Goal: Information Seeking & Learning: Learn about a topic

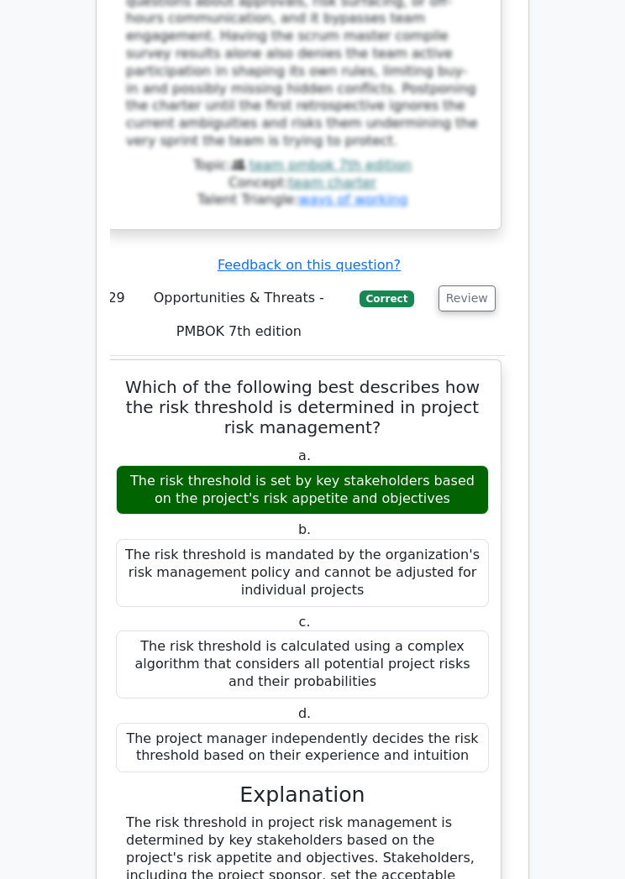
scroll to position [18451, 0]
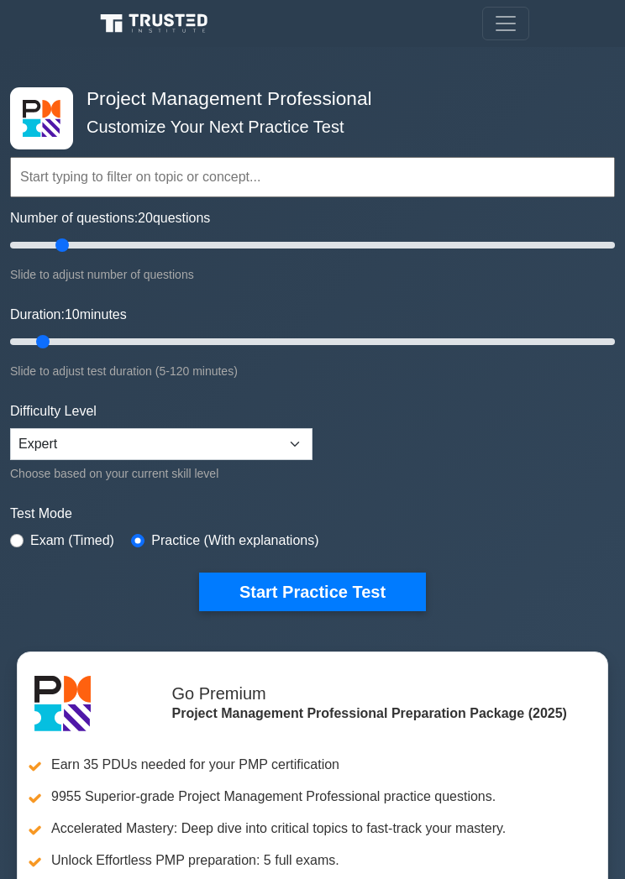
type input "20"
type input "15"
type input "10"
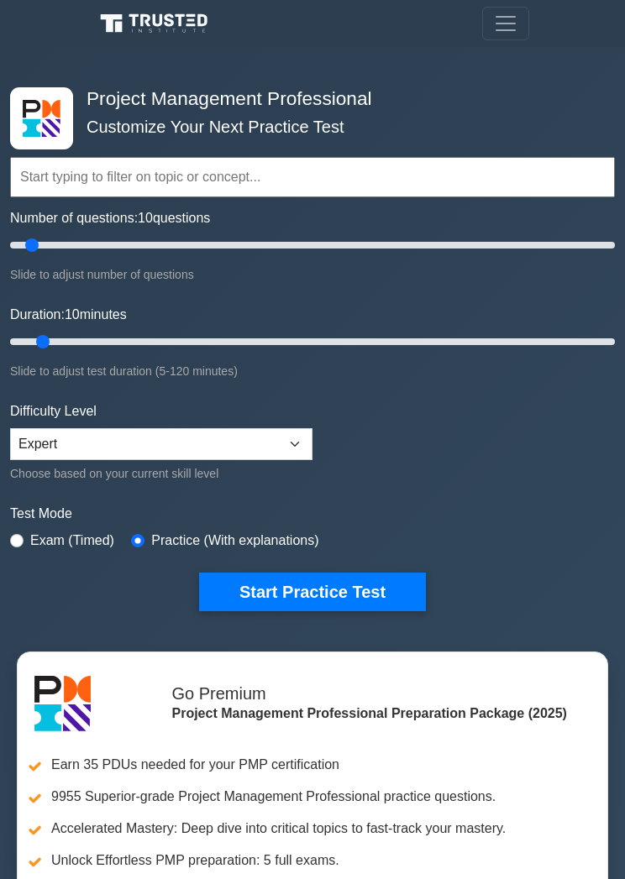
click at [352, 597] on button "Start Practice Test" at bounding box center [312, 592] width 227 height 39
click at [194, 177] on input "text" at bounding box center [312, 177] width 605 height 40
click at [176, 174] on input "text" at bounding box center [312, 177] width 605 height 40
click at [238, 173] on input "text" at bounding box center [312, 177] width 605 height 40
click at [213, 176] on input "text" at bounding box center [312, 177] width 605 height 40
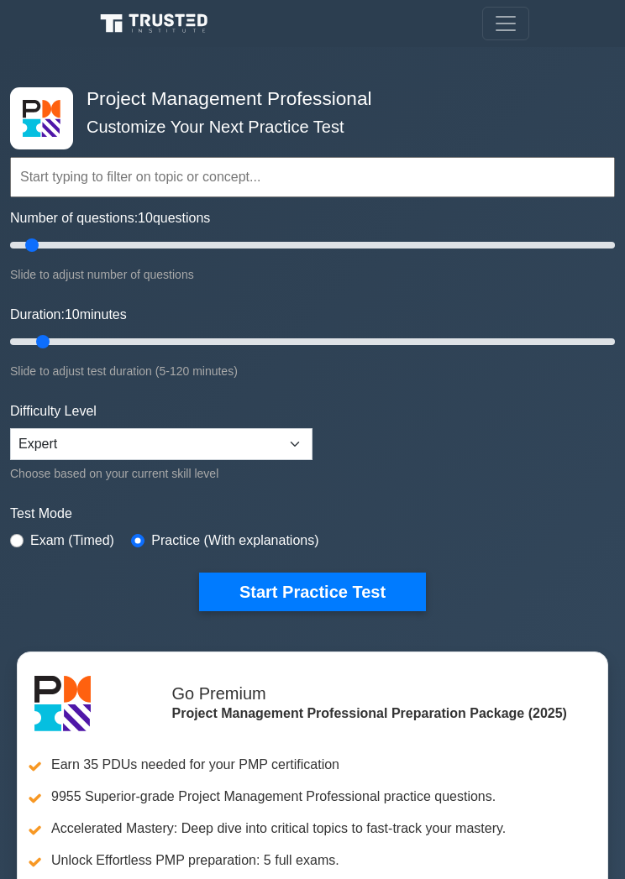
click at [612, 376] on div "Slide to adjust test duration (5-120 minutes)" at bounding box center [312, 371] width 605 height 20
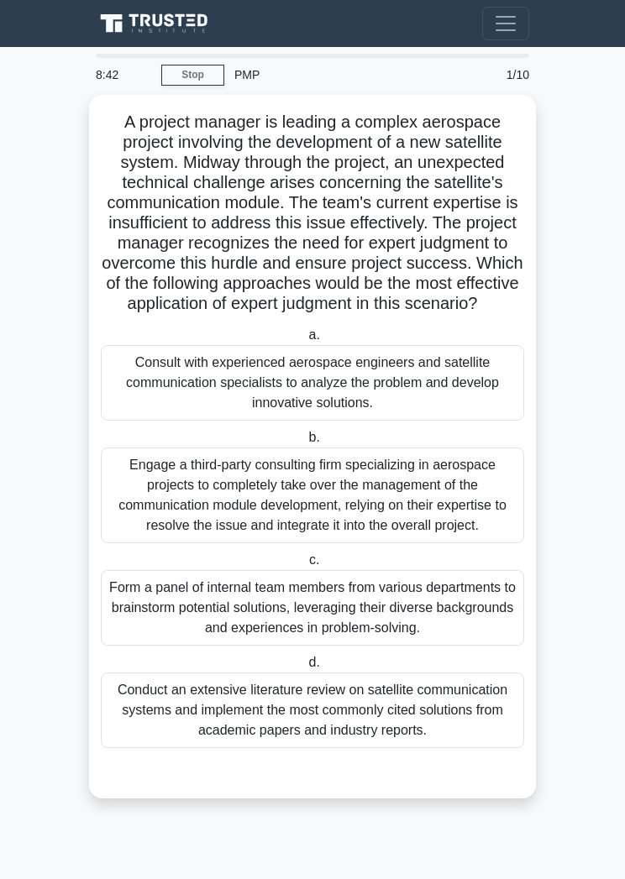
click at [391, 421] on div "Consult with experienced aerospace engineers and satellite communication specia…" at bounding box center [312, 383] width 423 height 76
click at [305, 341] on input "a. Consult with experienced aerospace engineers and satellite communication spe…" at bounding box center [305, 335] width 0 height 11
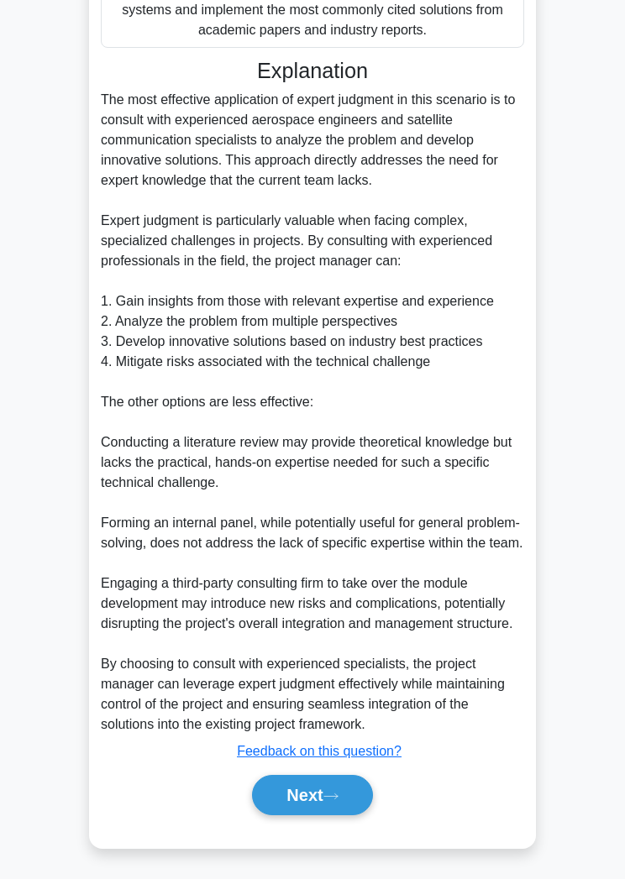
scroll to position [895, 0]
click at [348, 816] on button "Next" at bounding box center [312, 795] width 120 height 40
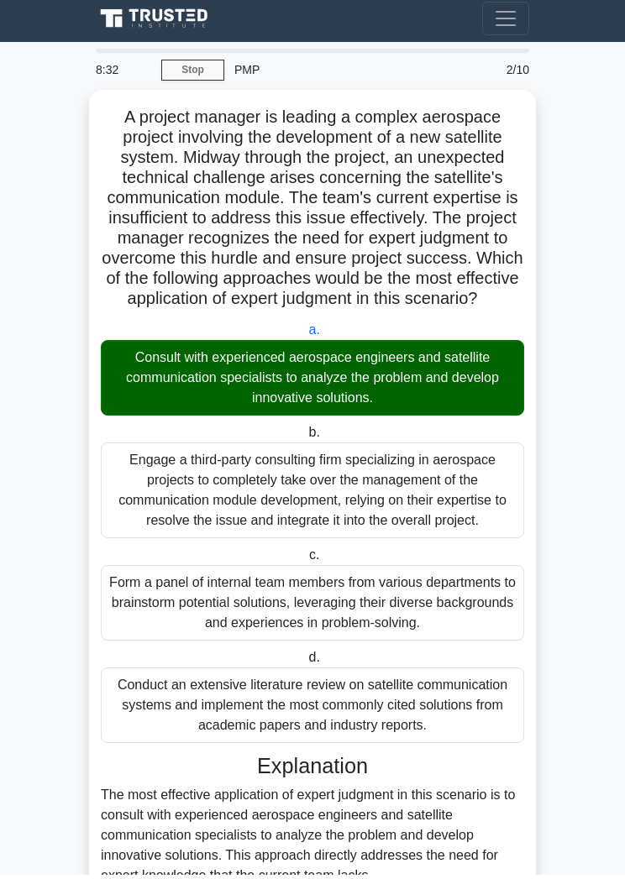
scroll to position [0, 0]
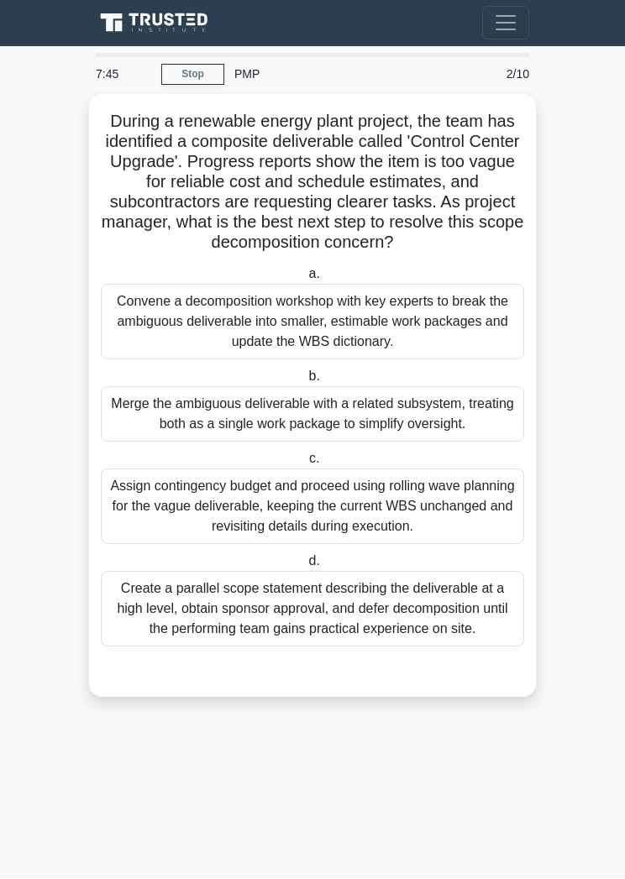
click at [351, 347] on div "Convene a decomposition workshop with key experts to break the ambiguous delive…" at bounding box center [312, 323] width 423 height 76
click at [305, 281] on input "a. Convene a decomposition workshop with key experts to break the ambiguous del…" at bounding box center [305, 275] width 0 height 11
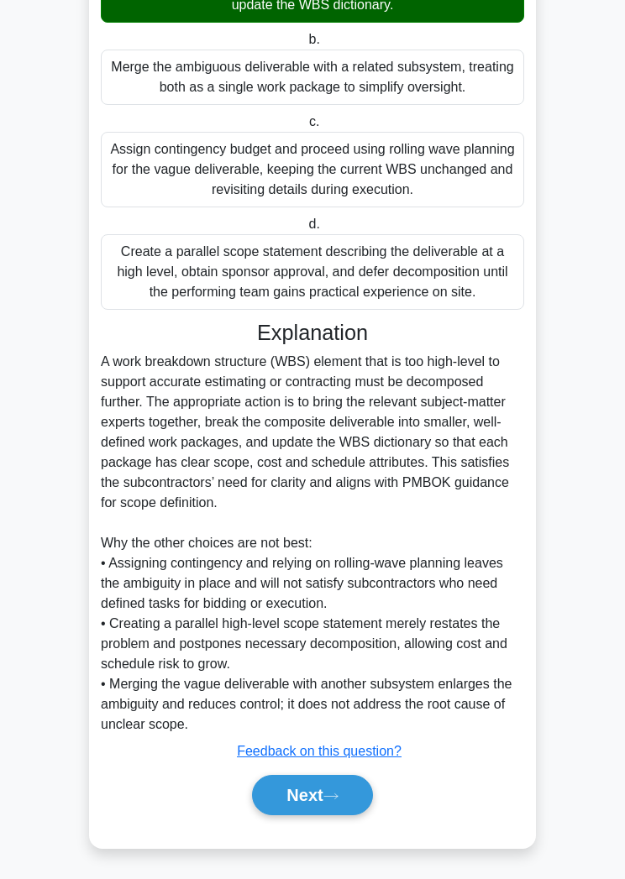
scroll to position [412, 0]
click at [322, 814] on button "Next" at bounding box center [312, 795] width 120 height 40
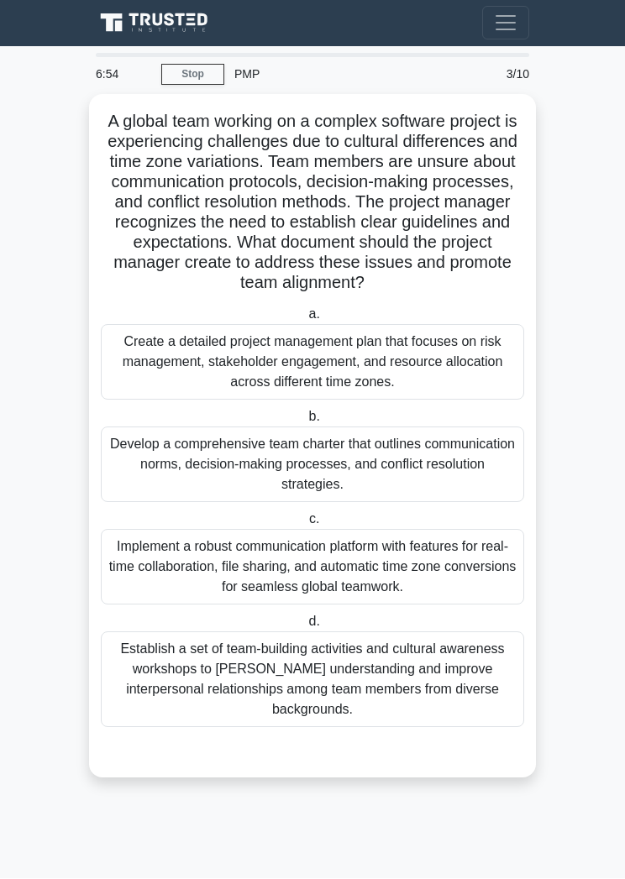
click at [416, 476] on div "Develop a comprehensive team charter that outlines communication norms, decisio…" at bounding box center [312, 466] width 423 height 76
click at [305, 423] on input "b. Develop a comprehensive team charter that outlines communication norms, deci…" at bounding box center [305, 417] width 0 height 11
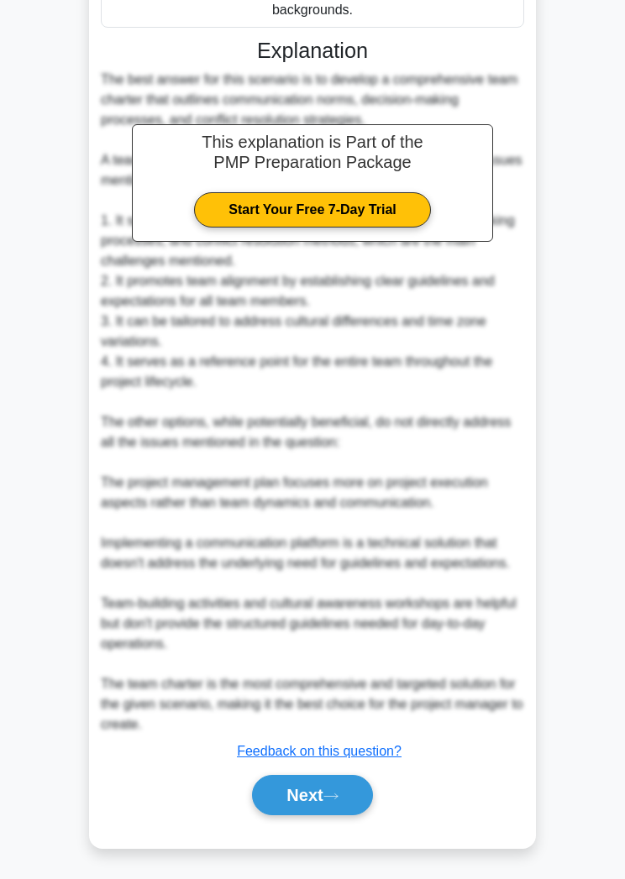
scroll to position [754, 0]
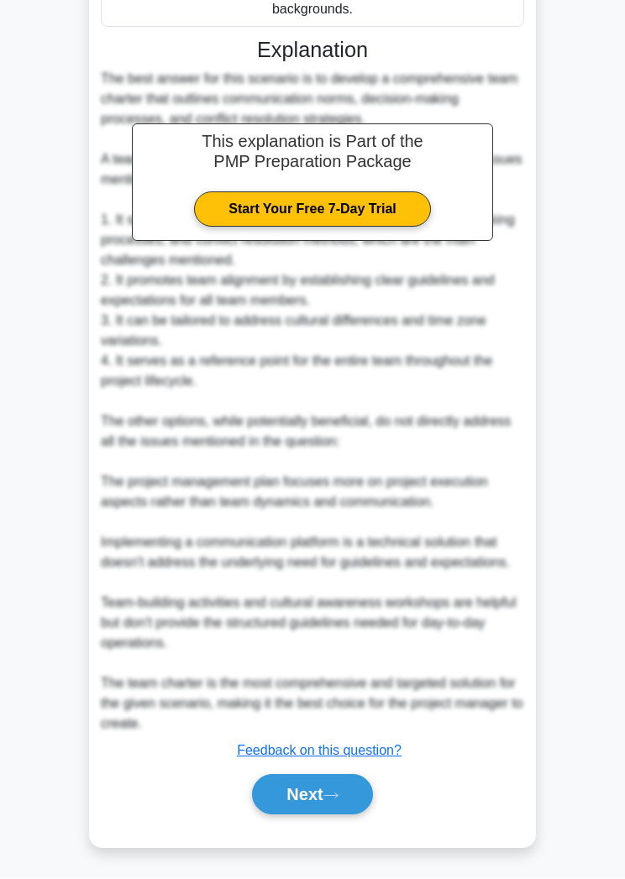
click at [325, 816] on button "Next" at bounding box center [312, 795] width 120 height 40
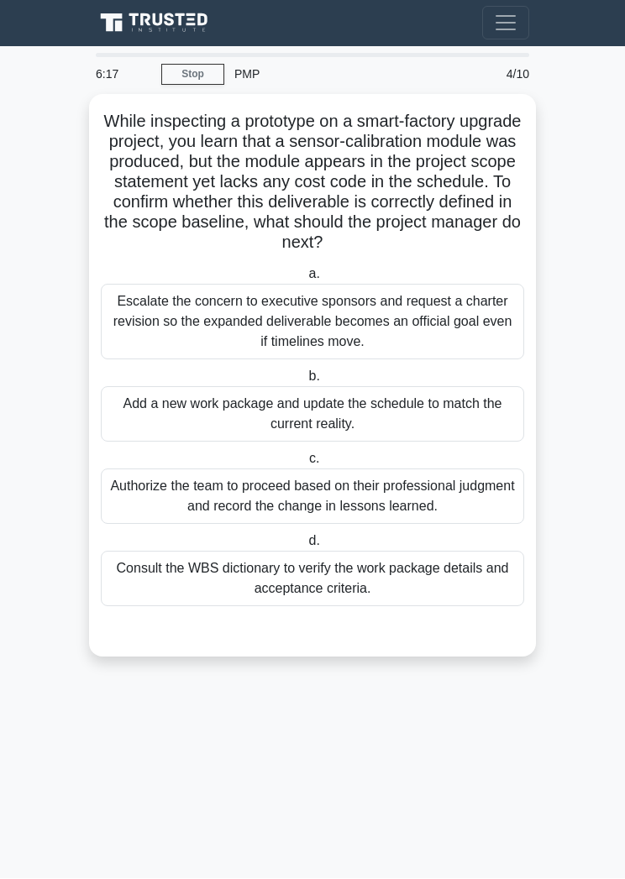
click at [408, 588] on div "Consult the WBS dictionary to verify the work package details and acceptance cr…" at bounding box center [312, 579] width 423 height 55
click at [305, 548] on input "d. Consult the WBS dictionary to verify the work package details and acceptance…" at bounding box center [305, 542] width 0 height 11
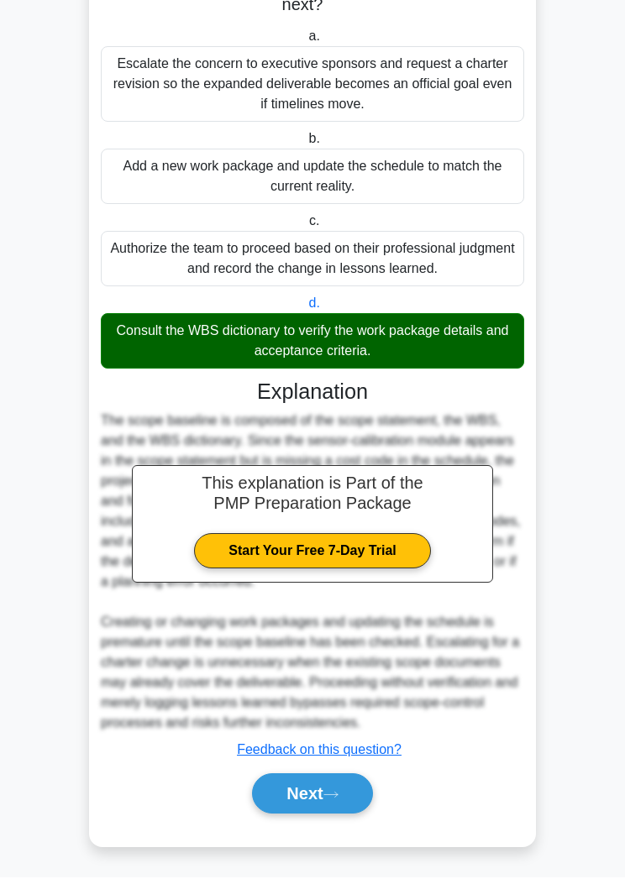
scroll to position [270, 0]
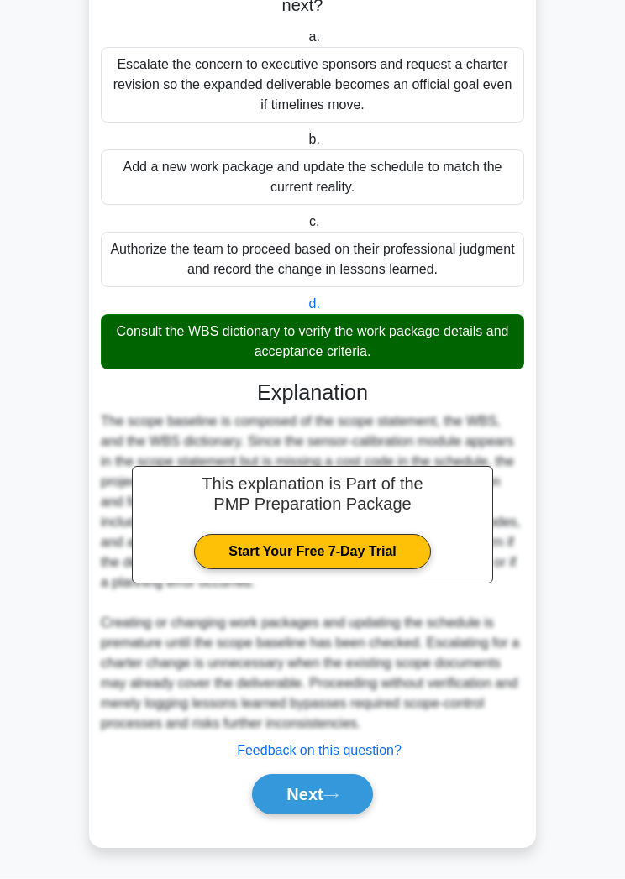
click at [336, 801] on icon at bounding box center [330, 796] width 15 height 9
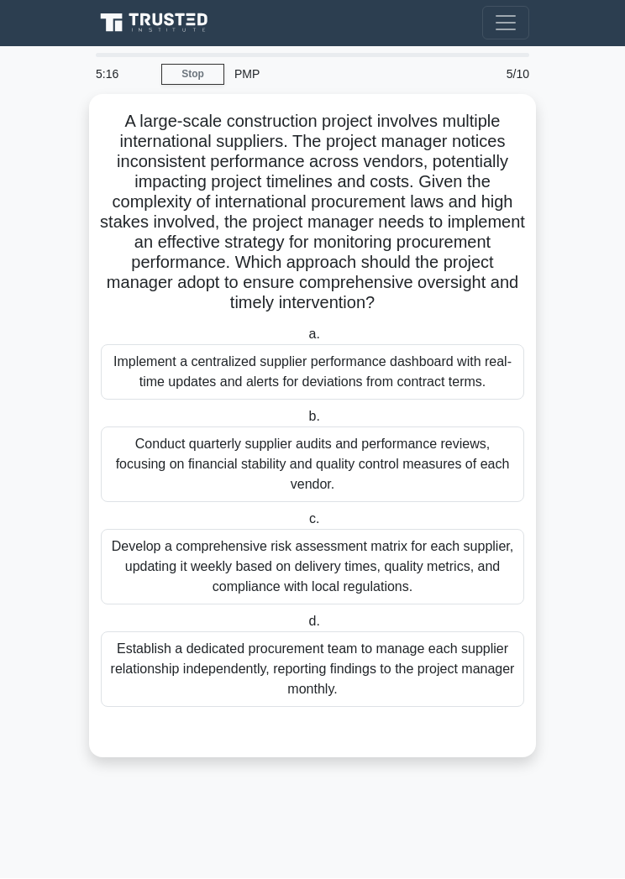
click at [263, 606] on div "Develop a comprehensive risk assessment matrix for each supplier, updating it w…" at bounding box center [312, 568] width 423 height 76
click at [306, 526] on input "c. Develop a comprehensive risk assessment matrix for each supplier, updating i…" at bounding box center [306, 520] width 0 height 11
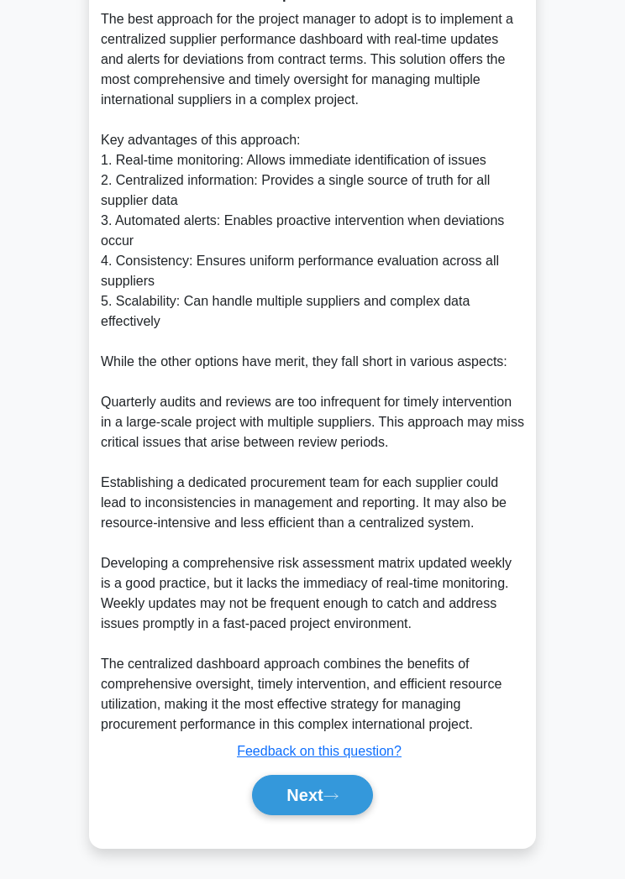
scroll to position [897, 0]
click at [316, 816] on button "Next" at bounding box center [312, 795] width 120 height 40
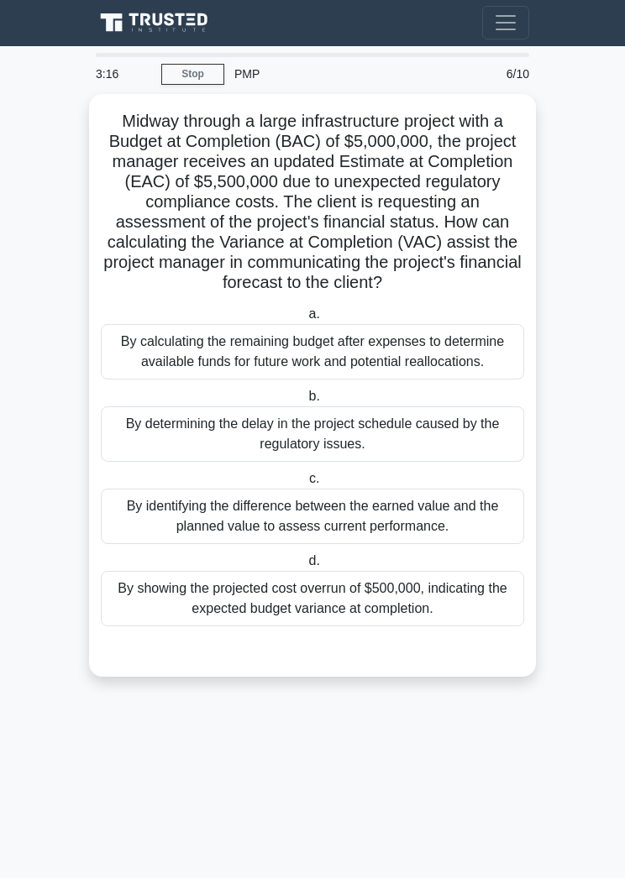
click at [429, 627] on div "By showing the projected cost overrun of $500,000, indicating the expected budg…" at bounding box center [312, 599] width 423 height 55
click at [305, 568] on input "d. By showing the projected cost overrun of $500,000, indicating the expected b…" at bounding box center [305, 562] width 0 height 11
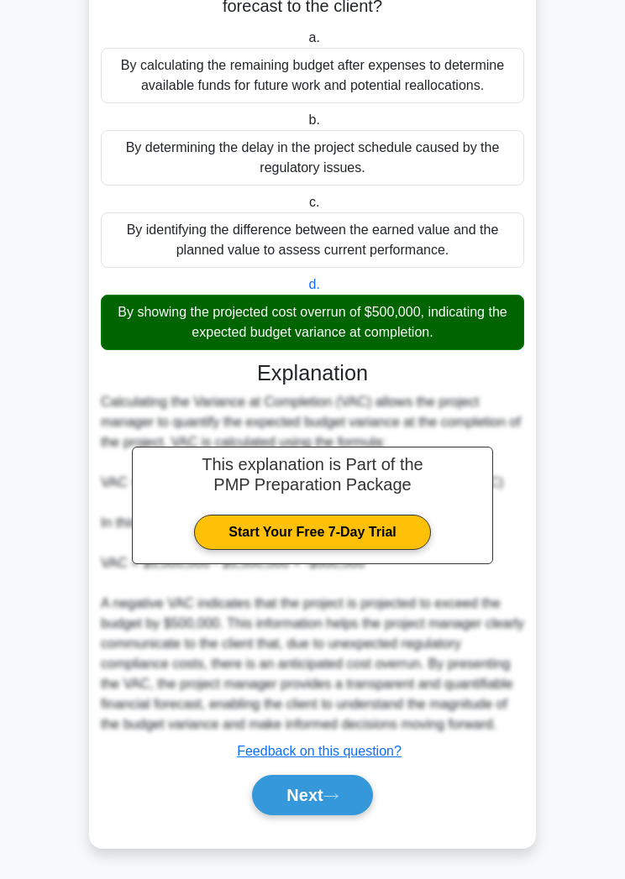
scroll to position [371, 0]
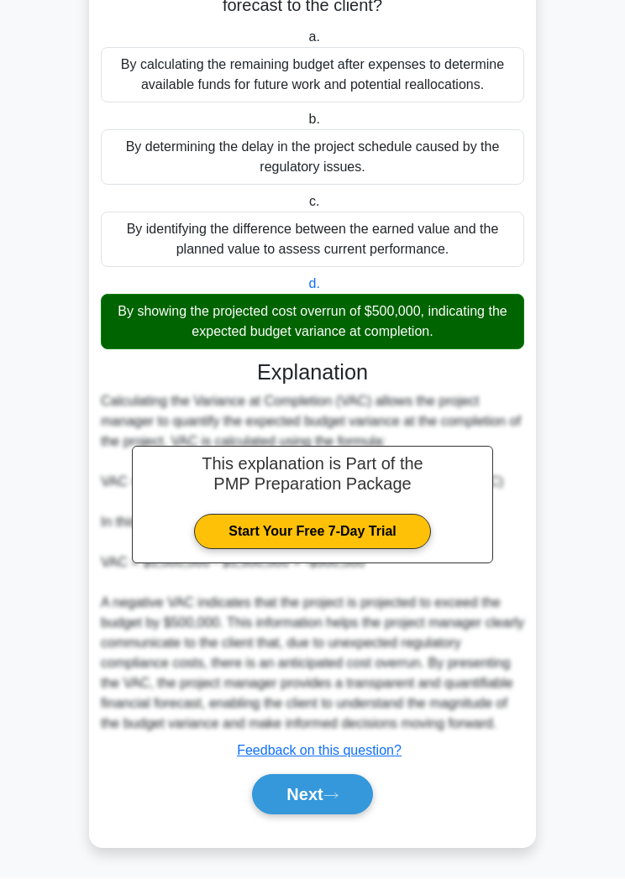
click at [324, 816] on button "Next" at bounding box center [312, 795] width 120 height 40
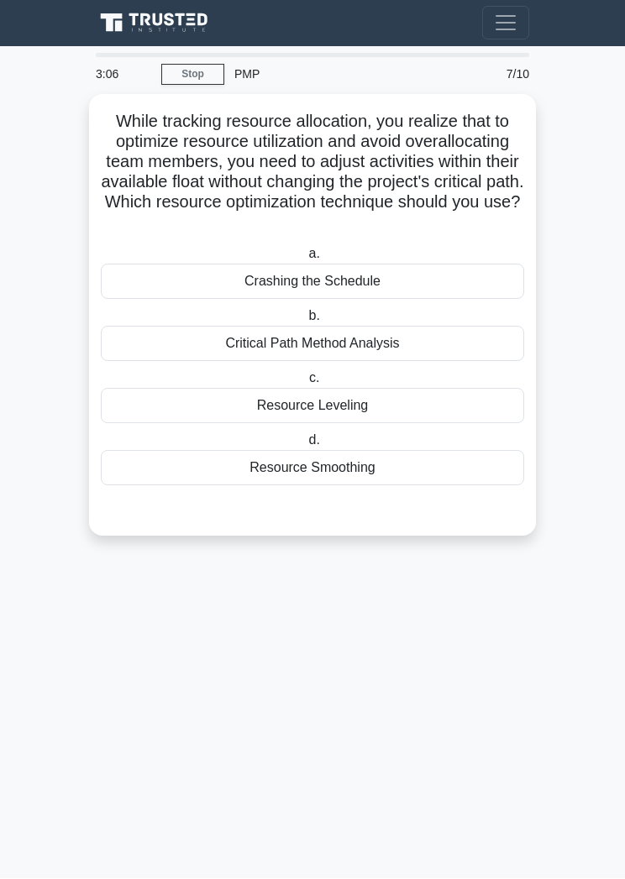
scroll to position [0, 0]
click at [373, 486] on div "Resource Smoothing" at bounding box center [312, 468] width 423 height 35
click at [305, 447] on input "d. Resource Smoothing" at bounding box center [305, 441] width 0 height 11
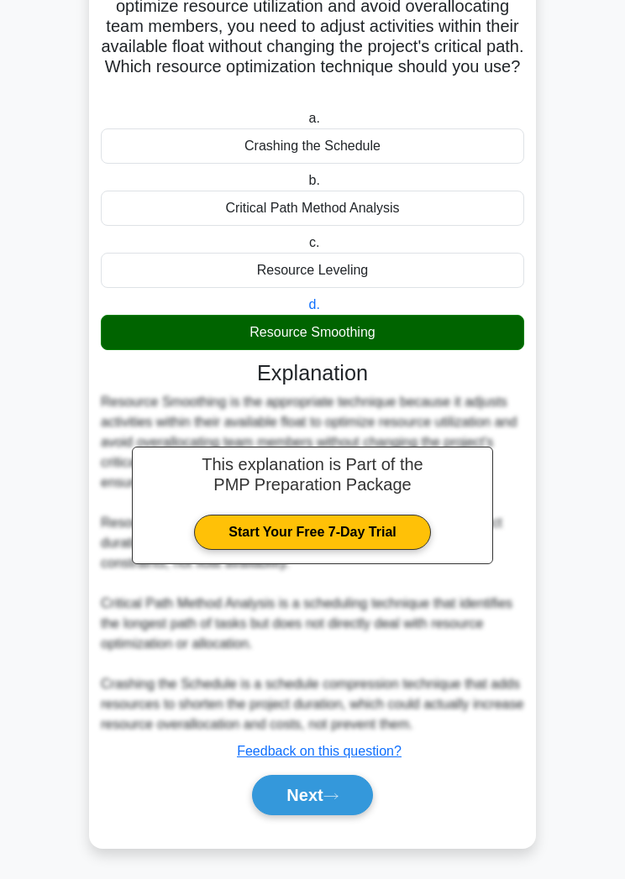
scroll to position [170, 0]
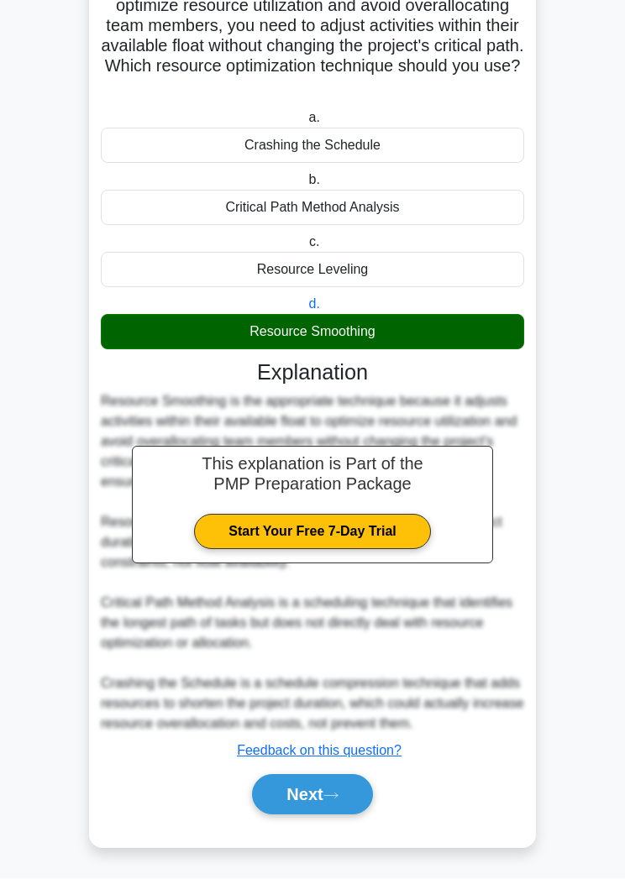
click at [329, 816] on button "Next" at bounding box center [312, 795] width 120 height 40
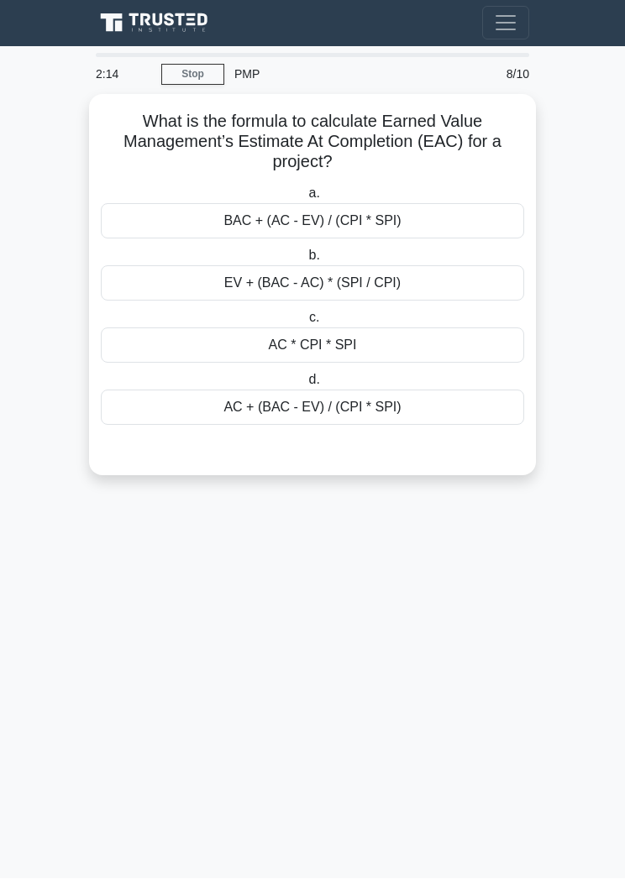
click at [427, 218] on div "BAC + (AC - EV) / (CPI * SPI)" at bounding box center [312, 221] width 423 height 35
click at [305, 200] on input "a. BAC + (AC - EV) / (CPI * SPI)" at bounding box center [305, 194] width 0 height 11
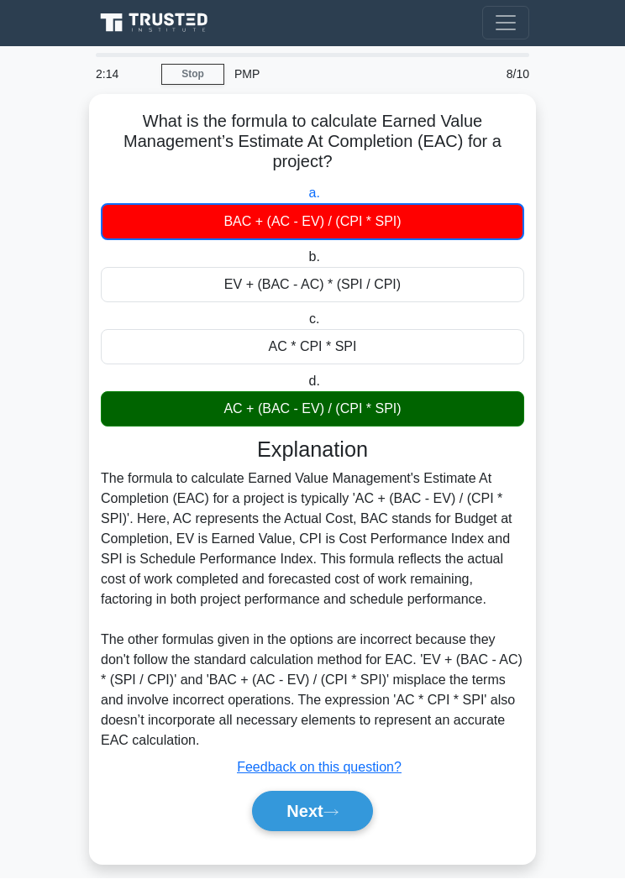
scroll to position [1, 0]
click at [347, 832] on button "Next" at bounding box center [312, 811] width 120 height 40
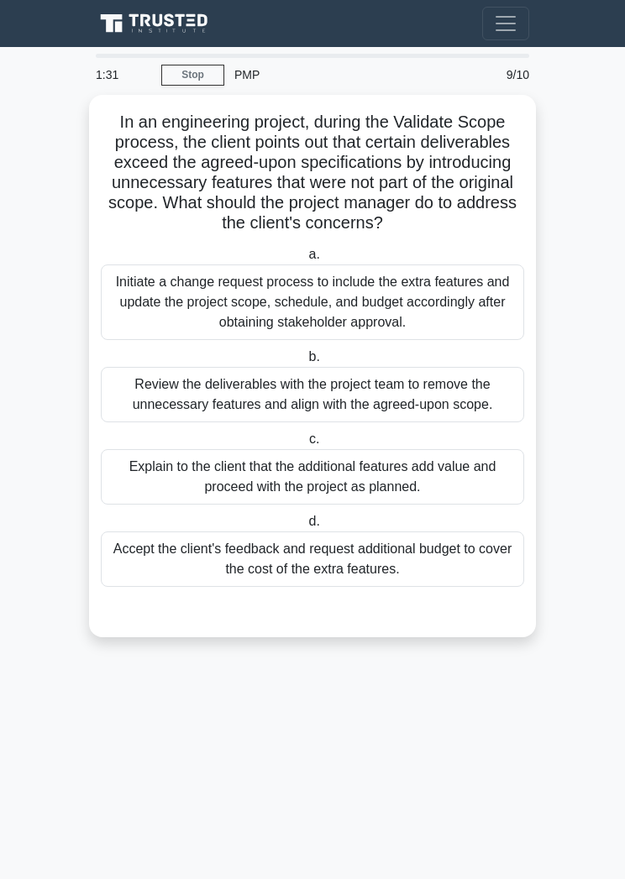
click at [428, 323] on div "Initiate a change request process to include the extra features and update the …" at bounding box center [312, 303] width 423 height 76
click at [305, 260] on input "a. Initiate a change request process to include the extra features and update t…" at bounding box center [305, 254] width 0 height 11
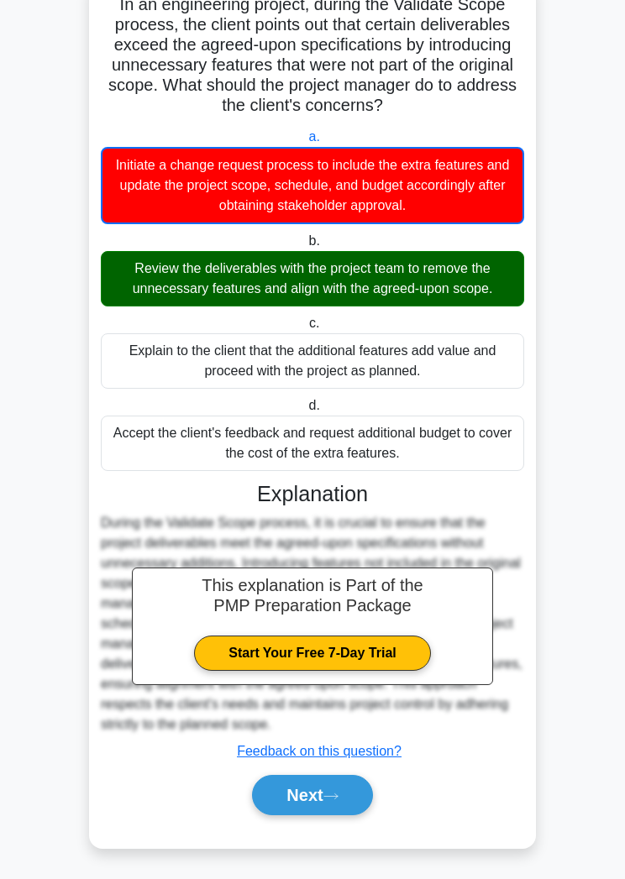
scroll to position [151, 0]
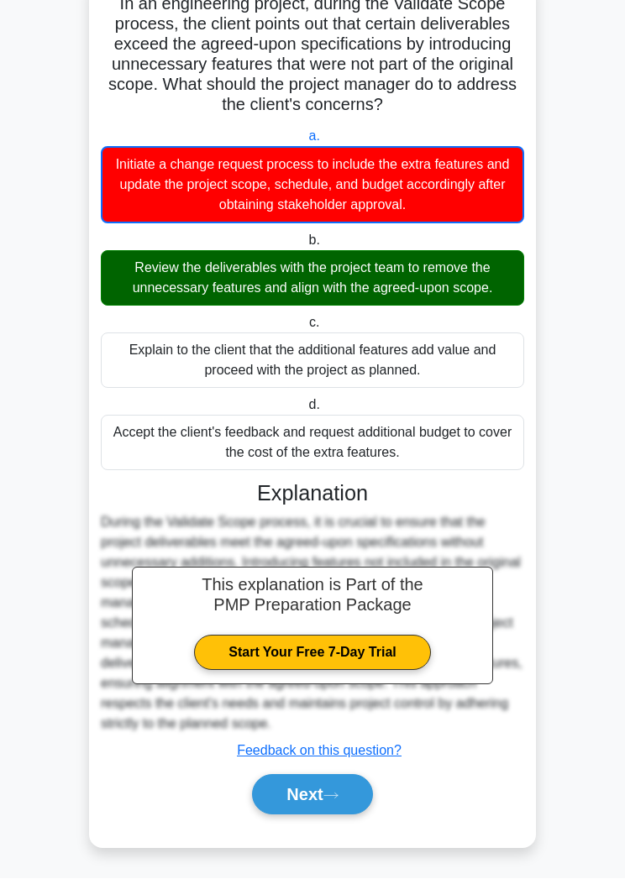
click at [352, 816] on button "Next" at bounding box center [312, 795] width 120 height 40
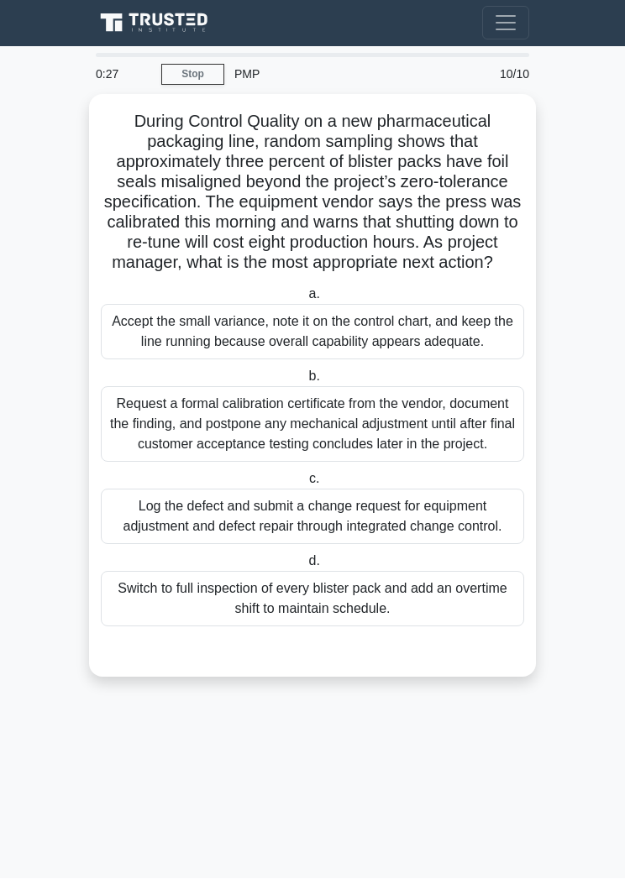
click at [430, 545] on div "Log the defect and submit a change request for equipment adjustment and defect …" at bounding box center [312, 517] width 423 height 55
click at [306, 485] on input "c. Log the defect and submit a change request for equipment adjustment and defe…" at bounding box center [306, 480] width 0 height 11
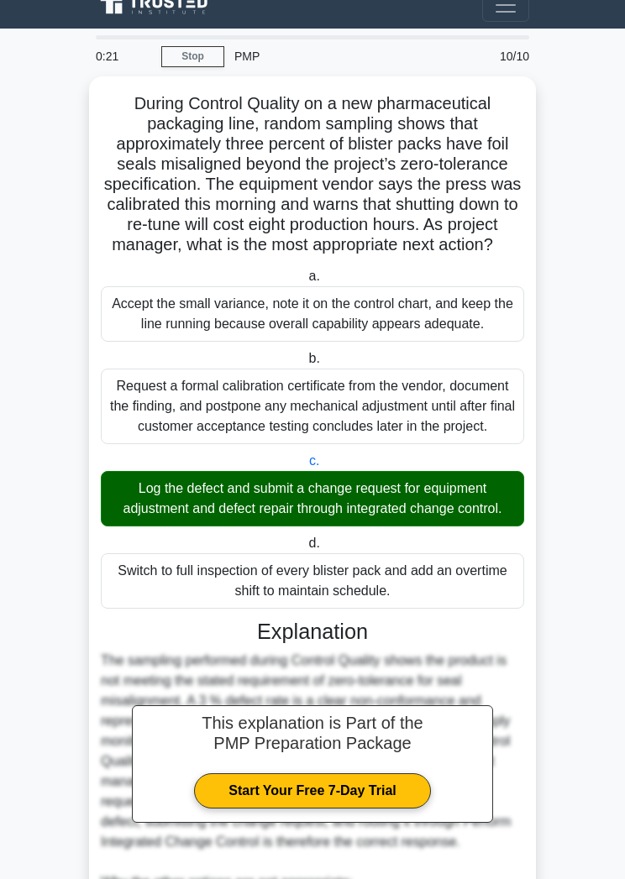
scroll to position [13, 0]
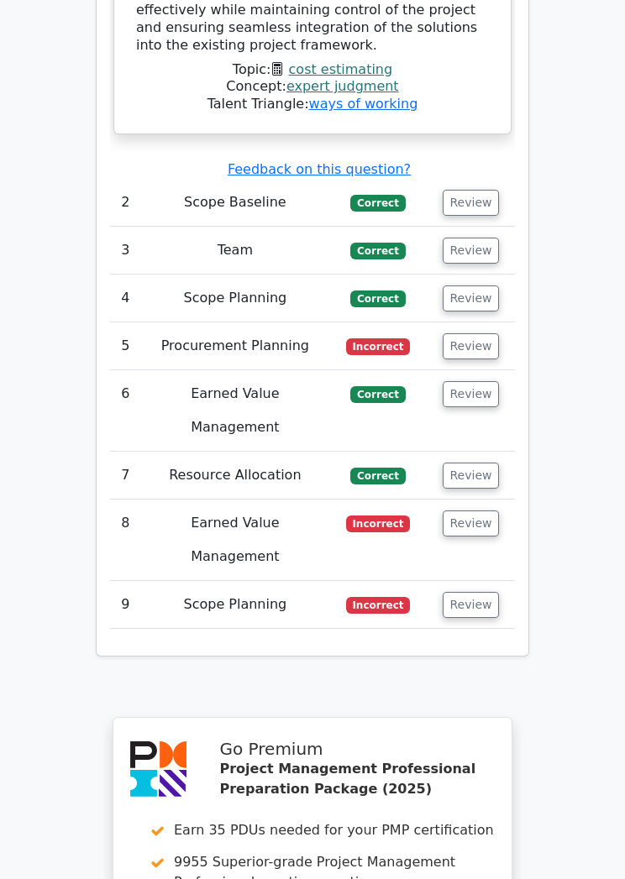
scroll to position [3629, 0]
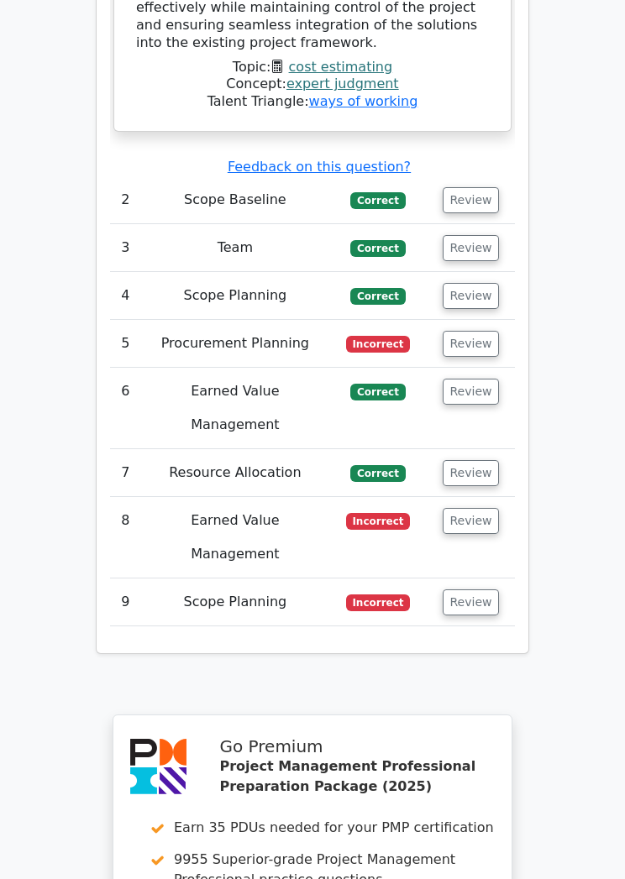
click at [475, 590] on button "Review" at bounding box center [471, 603] width 57 height 26
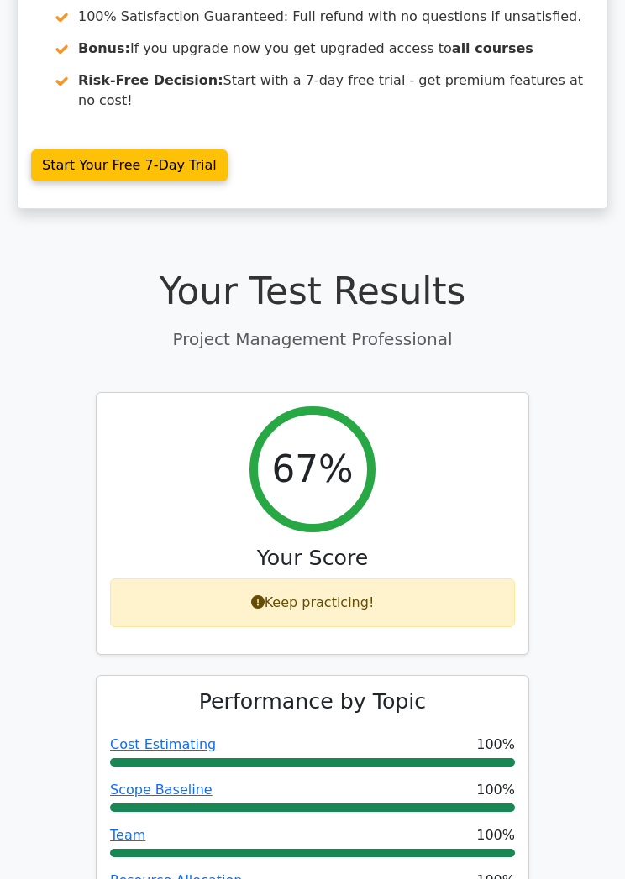
scroll to position [0, 0]
